Goal: Check status

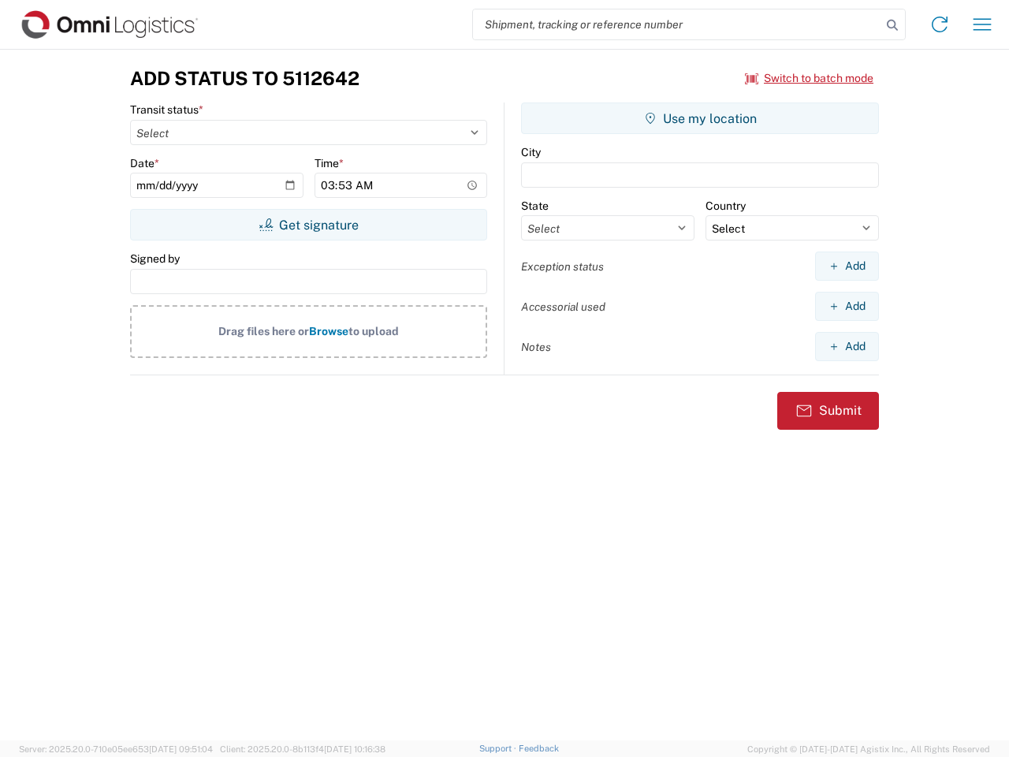
click at [677, 24] on input "search" at bounding box center [677, 24] width 408 height 30
click at [893, 25] on icon at bounding box center [893, 25] width 22 height 22
click at [940, 24] on icon at bounding box center [939, 24] width 25 height 25
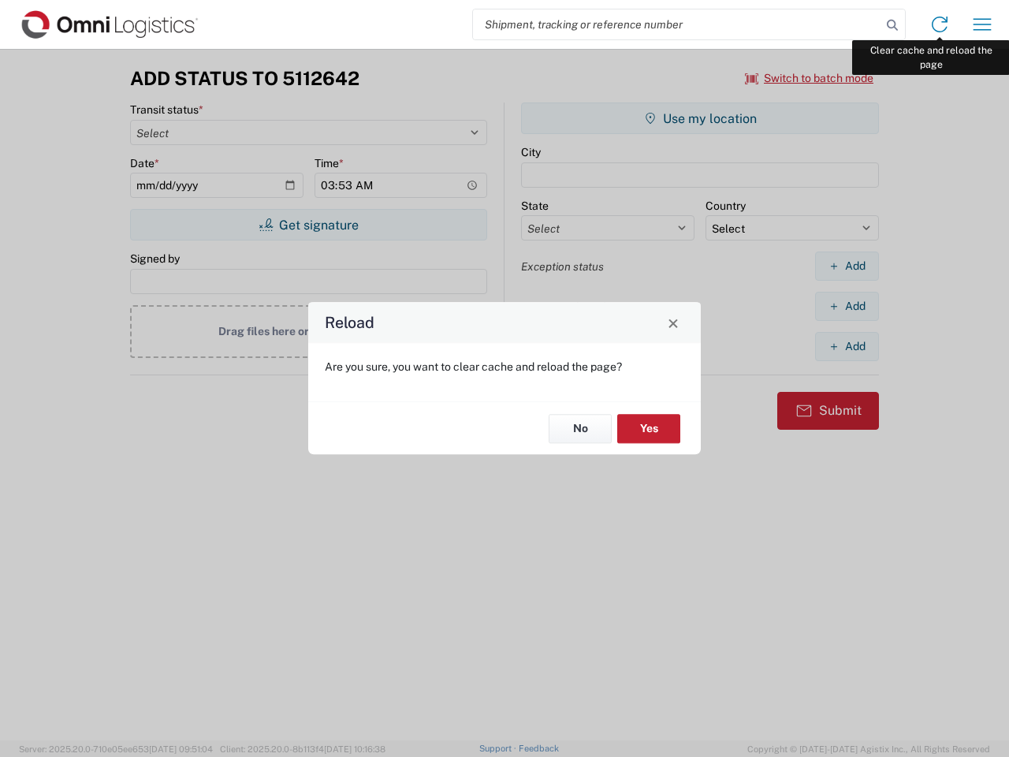
click at [982, 24] on div "Reload Are you sure, you want to clear cache and reload the page? No Yes" at bounding box center [504, 378] width 1009 height 757
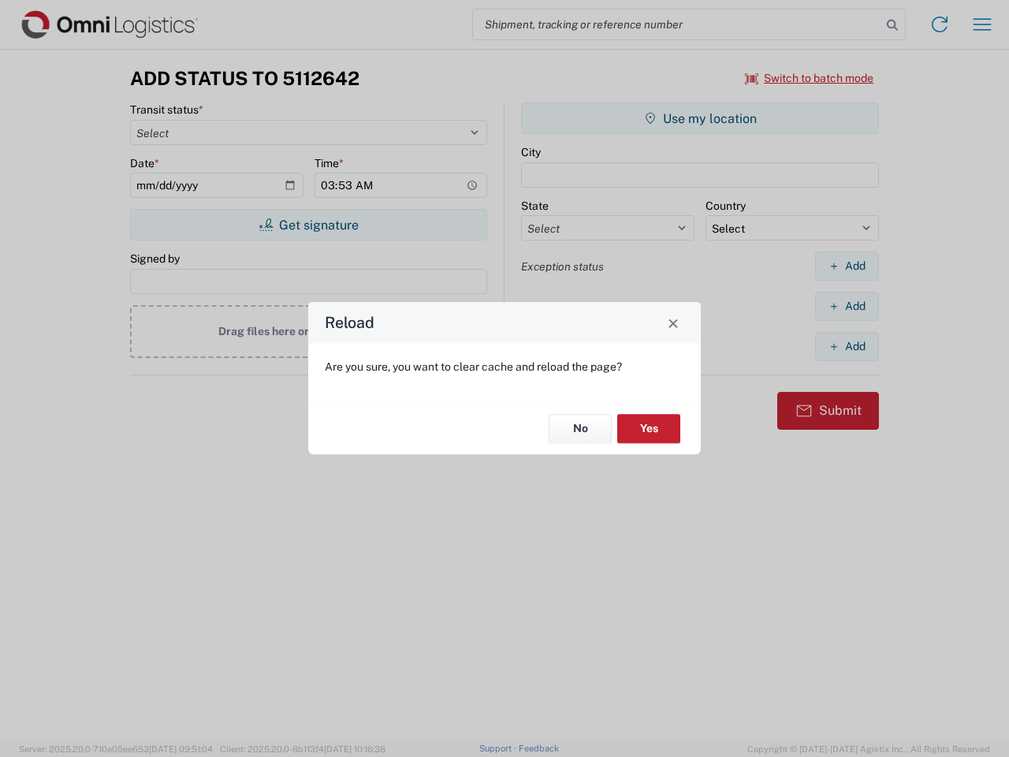
click at [810, 78] on div "Reload Are you sure, you want to clear cache and reload the page? No Yes" at bounding box center [504, 378] width 1009 height 757
click at [308, 225] on div "Reload Are you sure, you want to clear cache and reload the page? No Yes" at bounding box center [504, 378] width 1009 height 757
click at [700, 118] on div "Reload Are you sure, you want to clear cache and reload the page? No Yes" at bounding box center [504, 378] width 1009 height 757
click at [847, 266] on div "Reload Are you sure, you want to clear cache and reload the page? No Yes" at bounding box center [504, 378] width 1009 height 757
click at [847, 306] on div "Reload Are you sure, you want to clear cache and reload the page? No Yes" at bounding box center [504, 378] width 1009 height 757
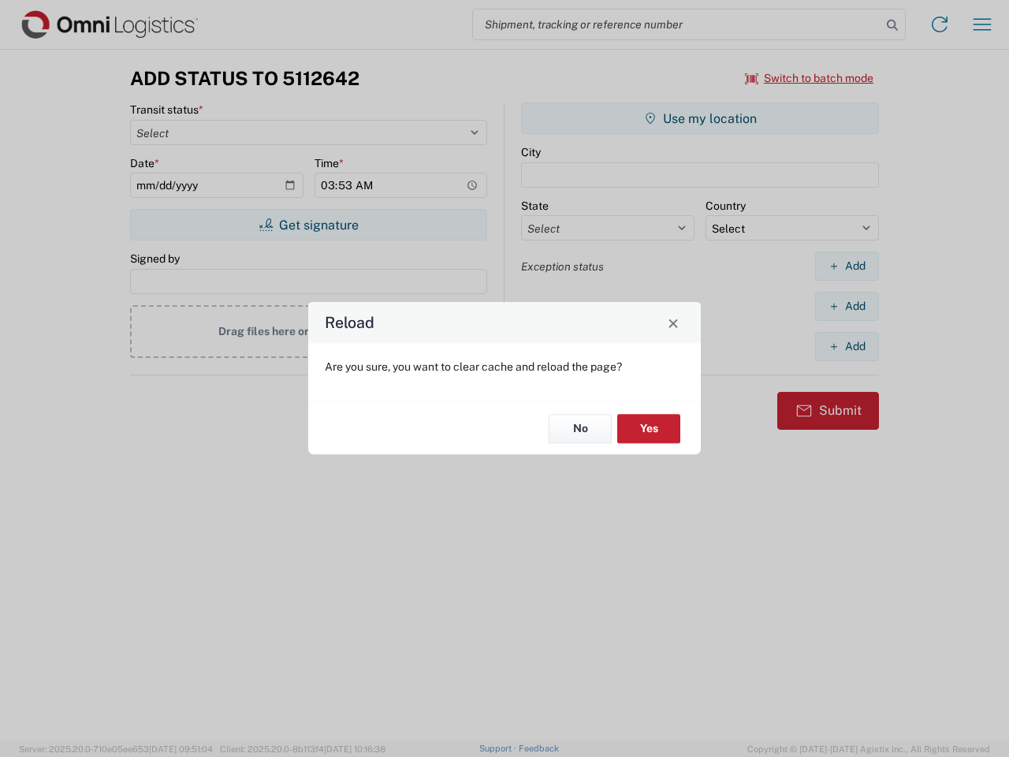
click at [847, 346] on div "Reload Are you sure, you want to clear cache and reload the page? No Yes" at bounding box center [504, 378] width 1009 height 757
